Goal: Transaction & Acquisition: Purchase product/service

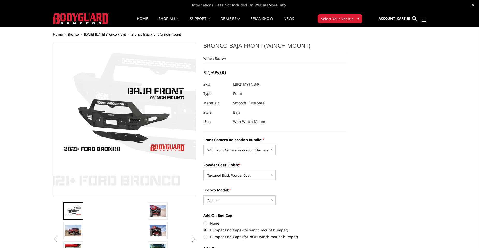
select select "4016"
select select "4015"
select select "4013"
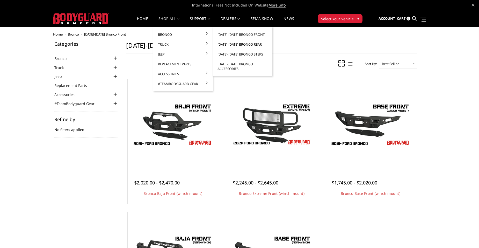
click at [244, 42] on link "[DATE]-[DATE] Bronco Rear" at bounding box center [242, 44] width 55 height 10
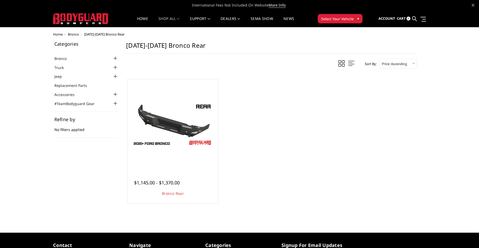
click at [125, 126] on li "Quick view $1,145.00 - $1,370.00 Bronco Rear The perfect Bronco rear replacemen…" at bounding box center [173, 142] width 99 height 133
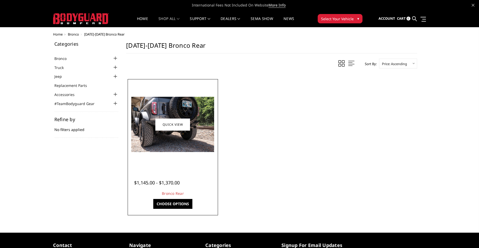
click at [188, 118] on img at bounding box center [172, 124] width 83 height 55
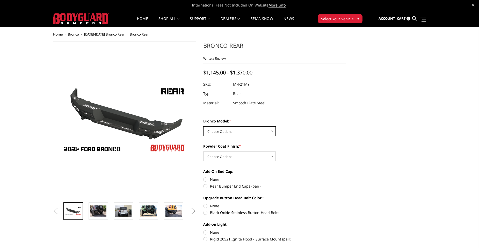
drag, startPoint x: 272, startPoint y: 131, endPoint x: 258, endPoint y: 134, distance: 15.0
click at [272, 131] on select "Choose Options Base/Badlands/Wildtrak/etc. Raptor" at bounding box center [239, 131] width 73 height 10
select select "4025"
click at [203, 126] on select "Choose Options Base/Badlands/Wildtrak/etc. Raptor" at bounding box center [239, 131] width 73 height 10
click at [240, 155] on select "Choose Options Bare Metal Textured Black Powder Coat" at bounding box center [239, 156] width 73 height 10
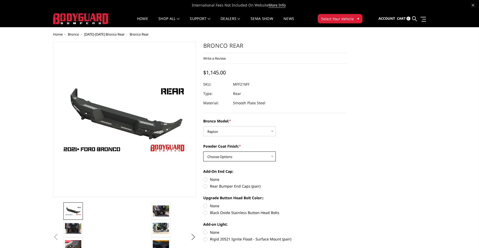
select select "4027"
click at [203, 151] on select "Choose Options Bare Metal Textured Black Powder Coat" at bounding box center [239, 156] width 73 height 10
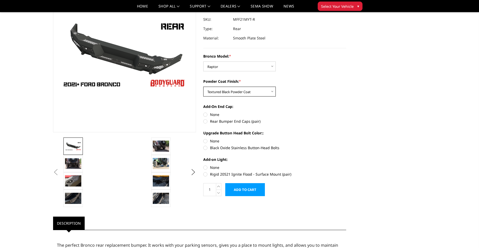
scroll to position [52, 0]
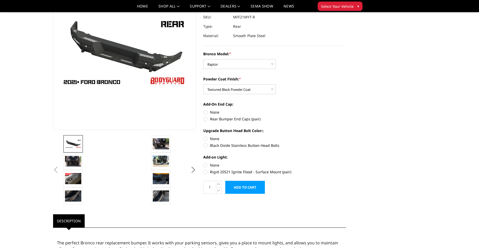
click at [205, 145] on label "Black Oxide Stainless Button-Head Bolts" at bounding box center [274, 145] width 143 height 5
click at [346, 136] on input "Black Oxide Stainless Button-Head Bolts" at bounding box center [346, 136] width 0 height 0
radio input "true"
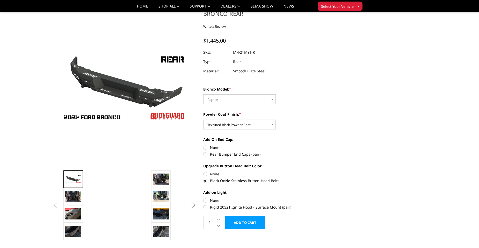
scroll to position [26, 0]
